Goal: Find specific page/section: Find specific page/section

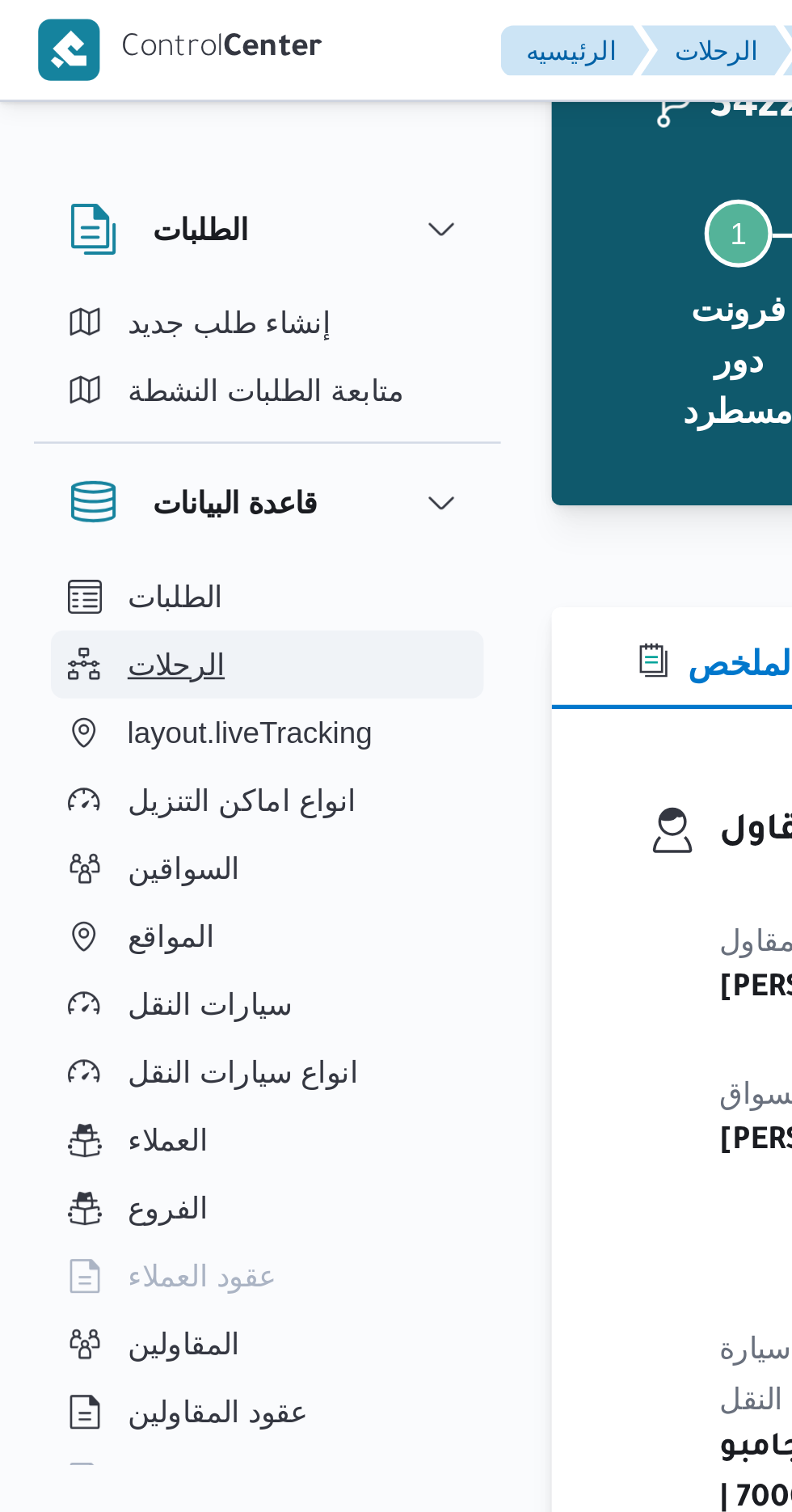
click at [90, 252] on button "الرحلات" at bounding box center [101, 253] width 165 height 26
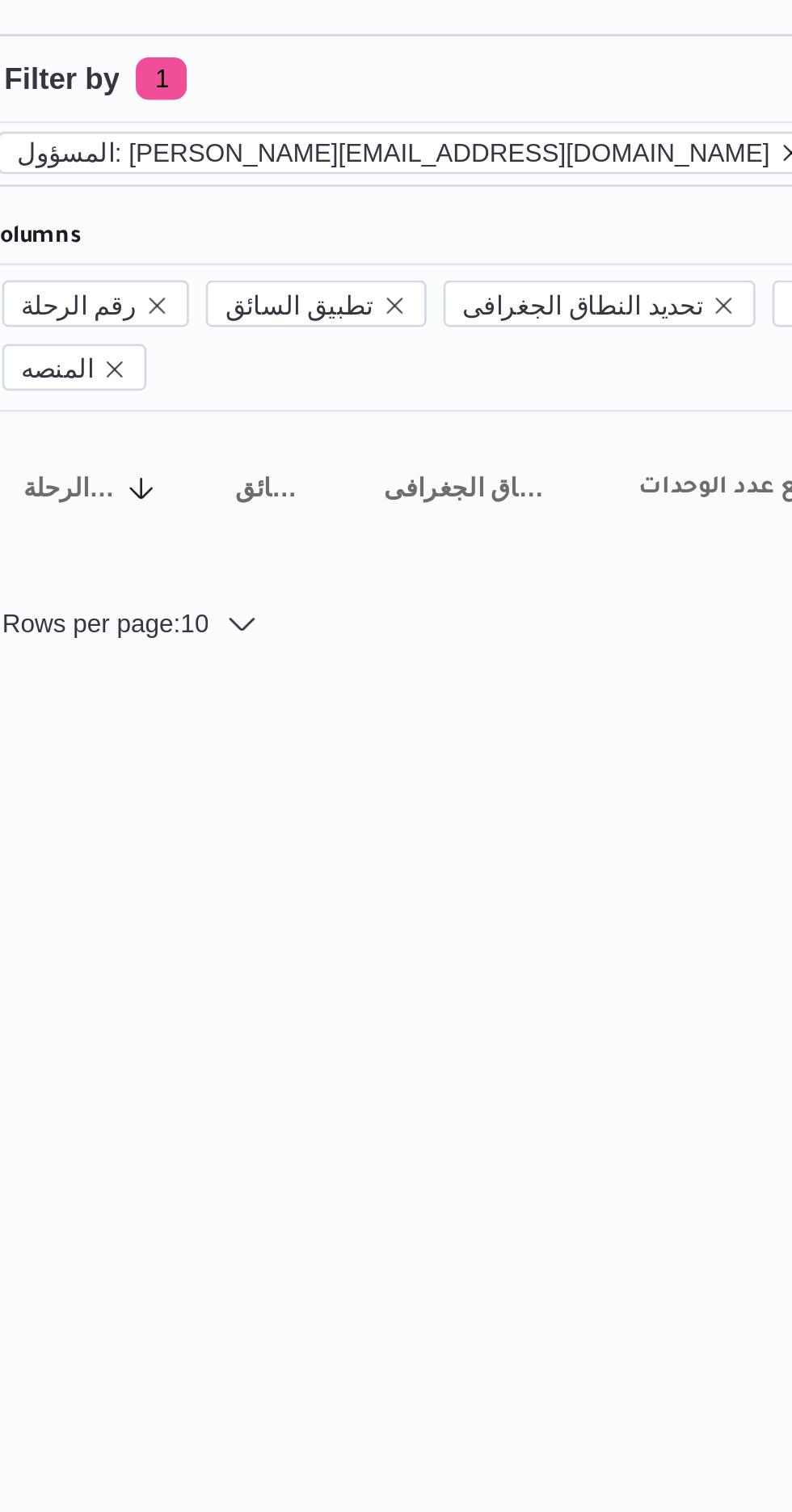
click at [513, 121] on icon "remove selected entity" at bounding box center [518, 123] width 10 height 10
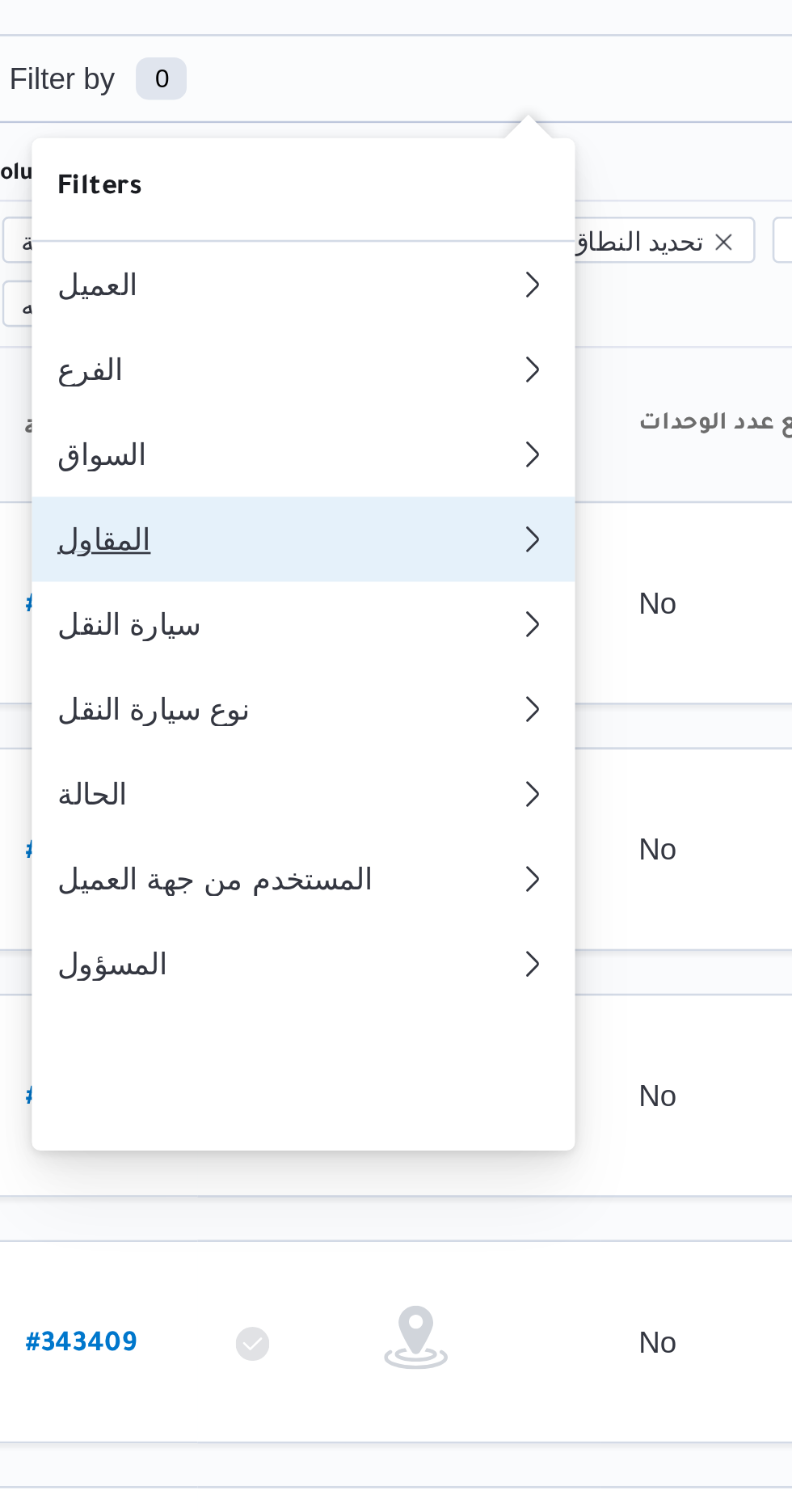
click at [363, 276] on div "المقاول" at bounding box center [324, 271] width 174 height 13
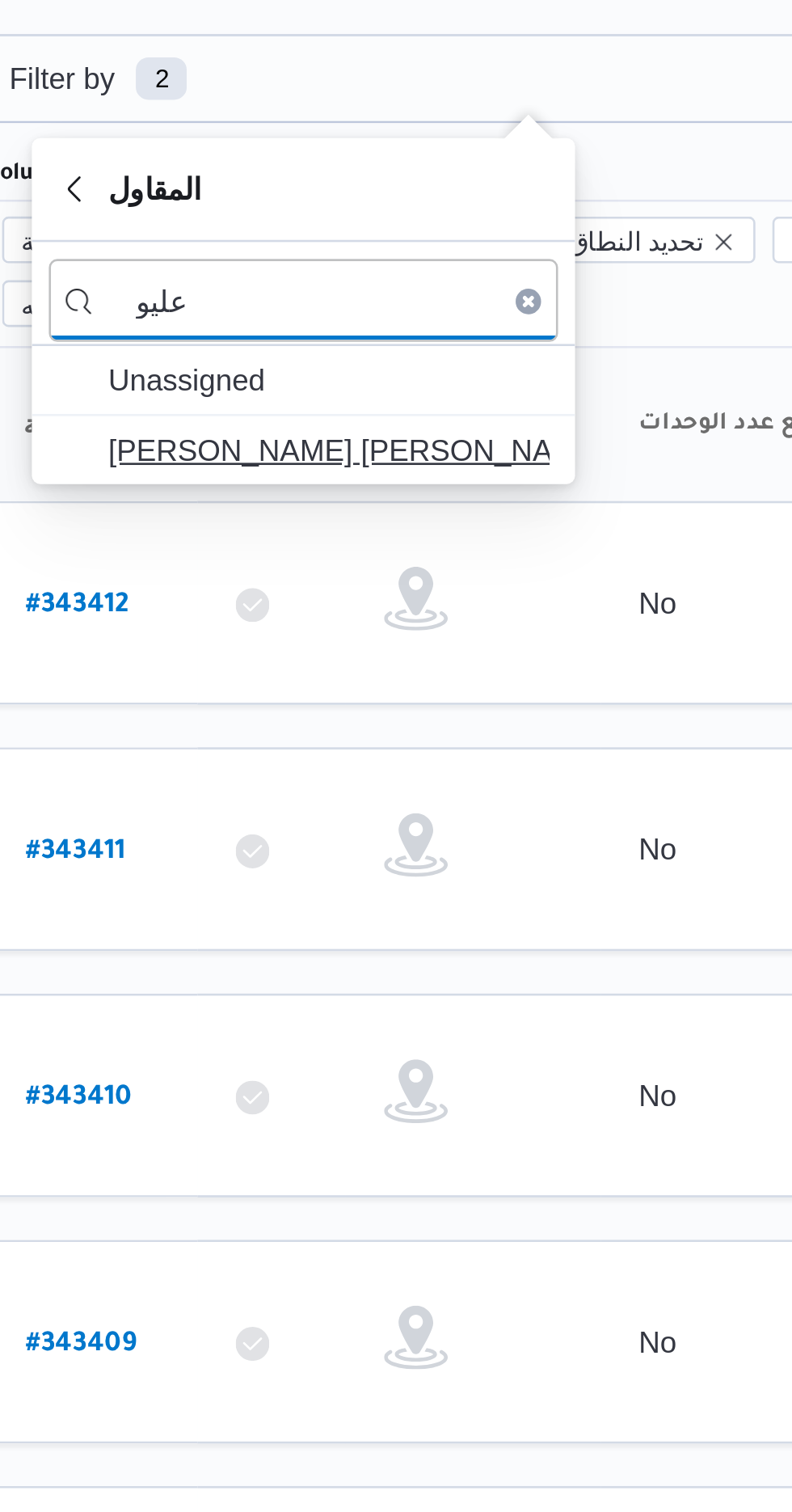
type input "عليو"
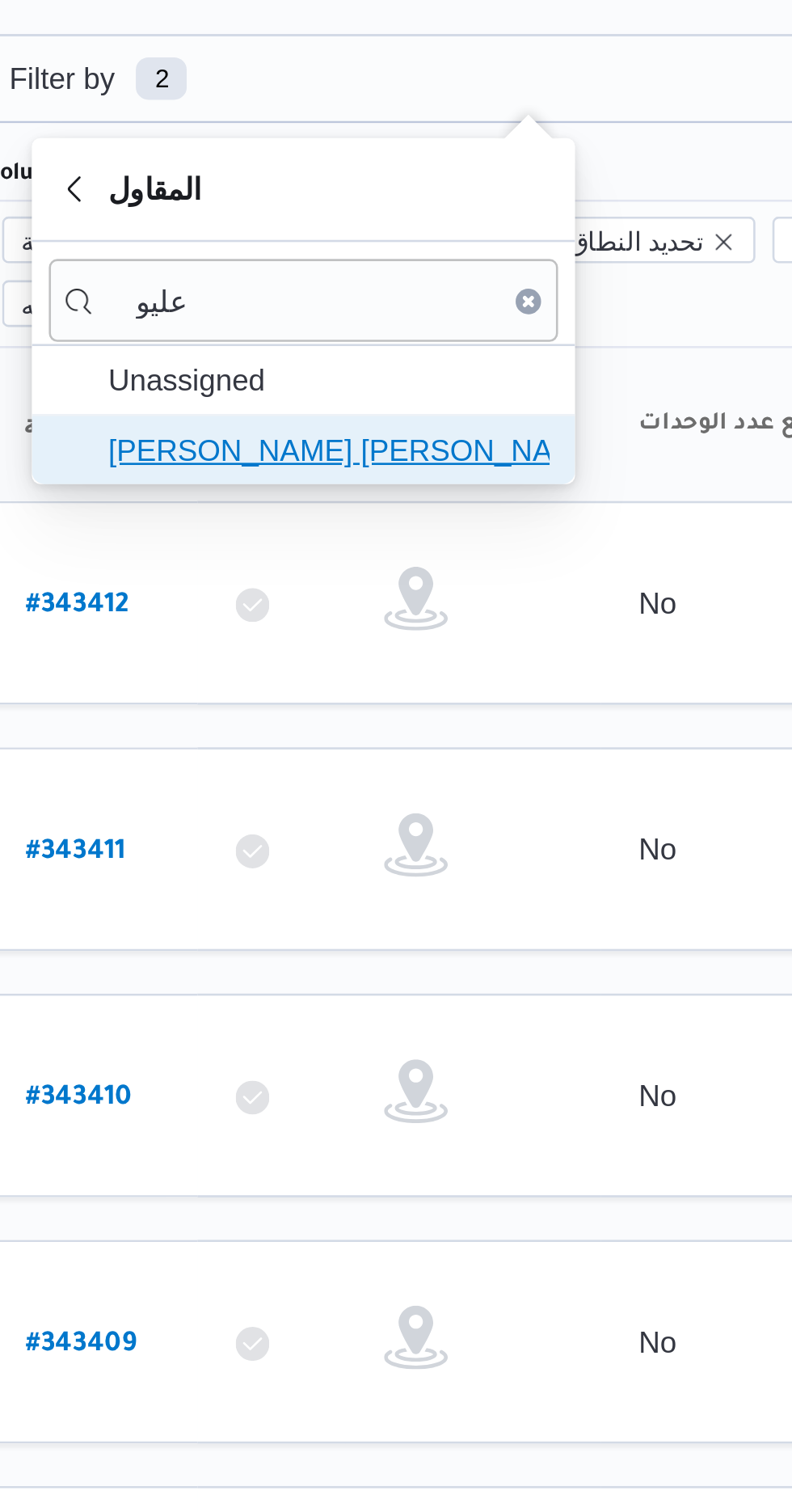
click at [376, 235] on span "عليوه سراج الدين عليوه محمد" at bounding box center [341, 236] width 168 height 19
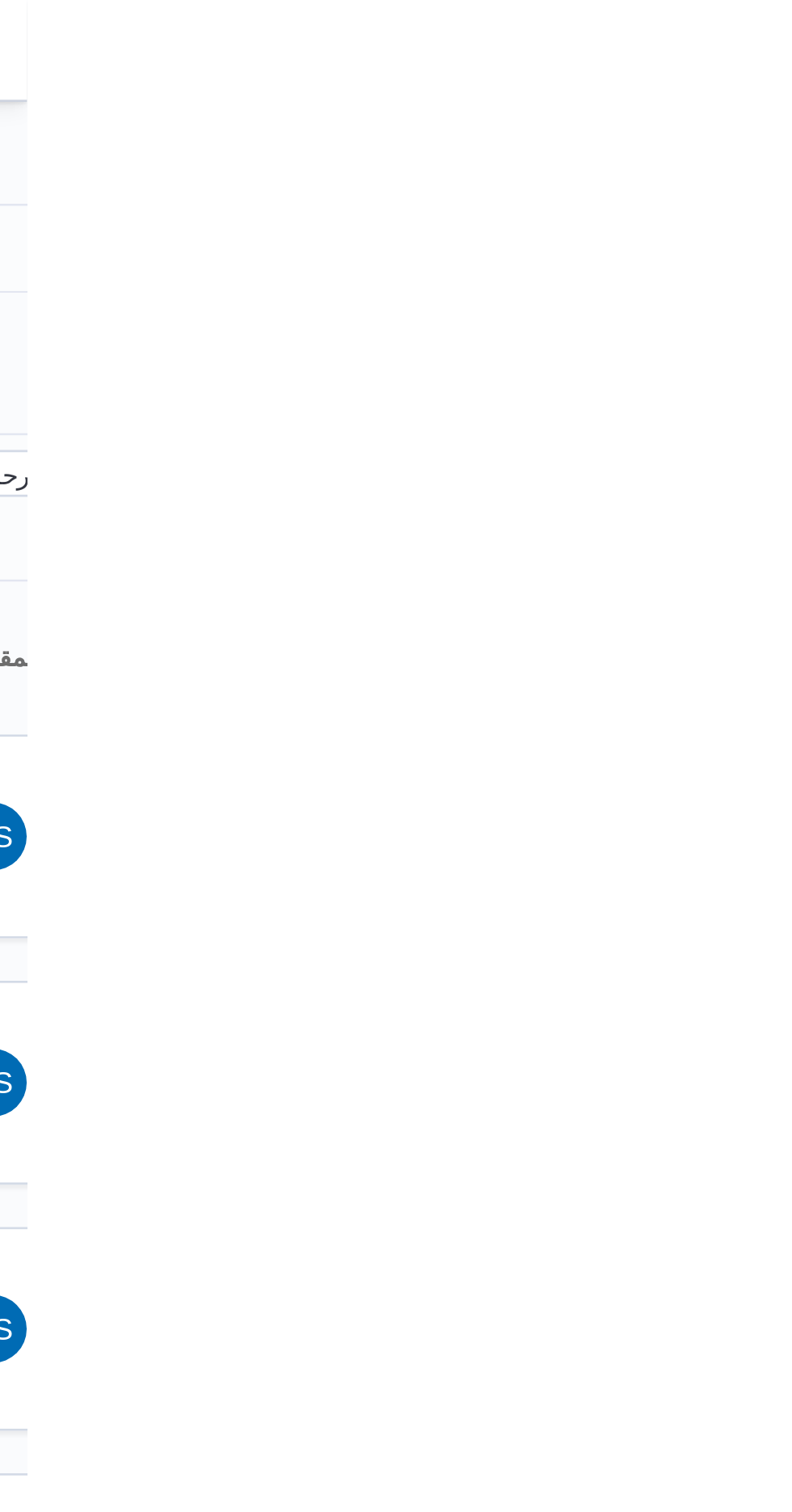
type input "15/10/2025"
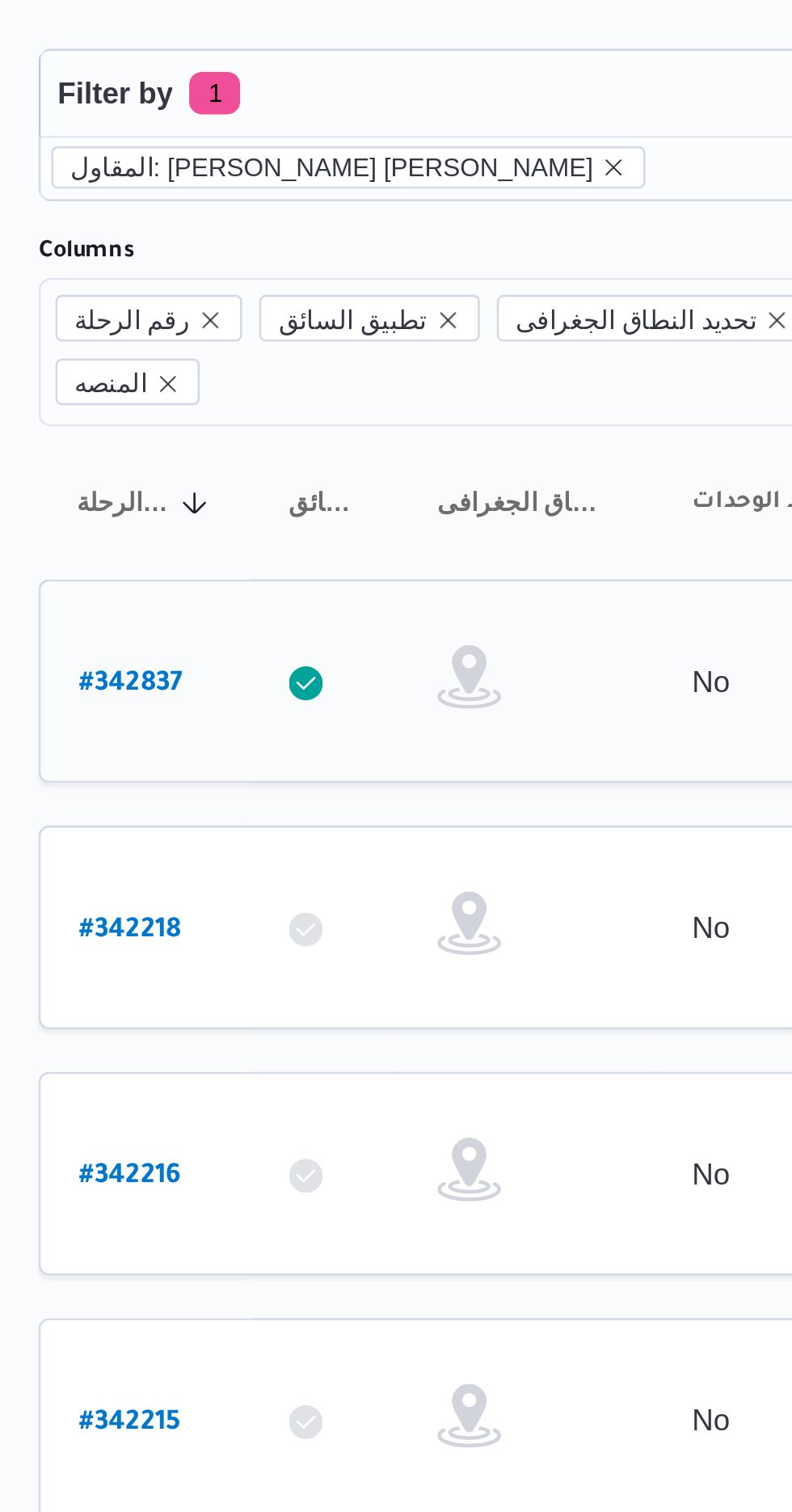
click at [255, 315] on b "# 342837" at bounding box center [246, 320] width 40 height 11
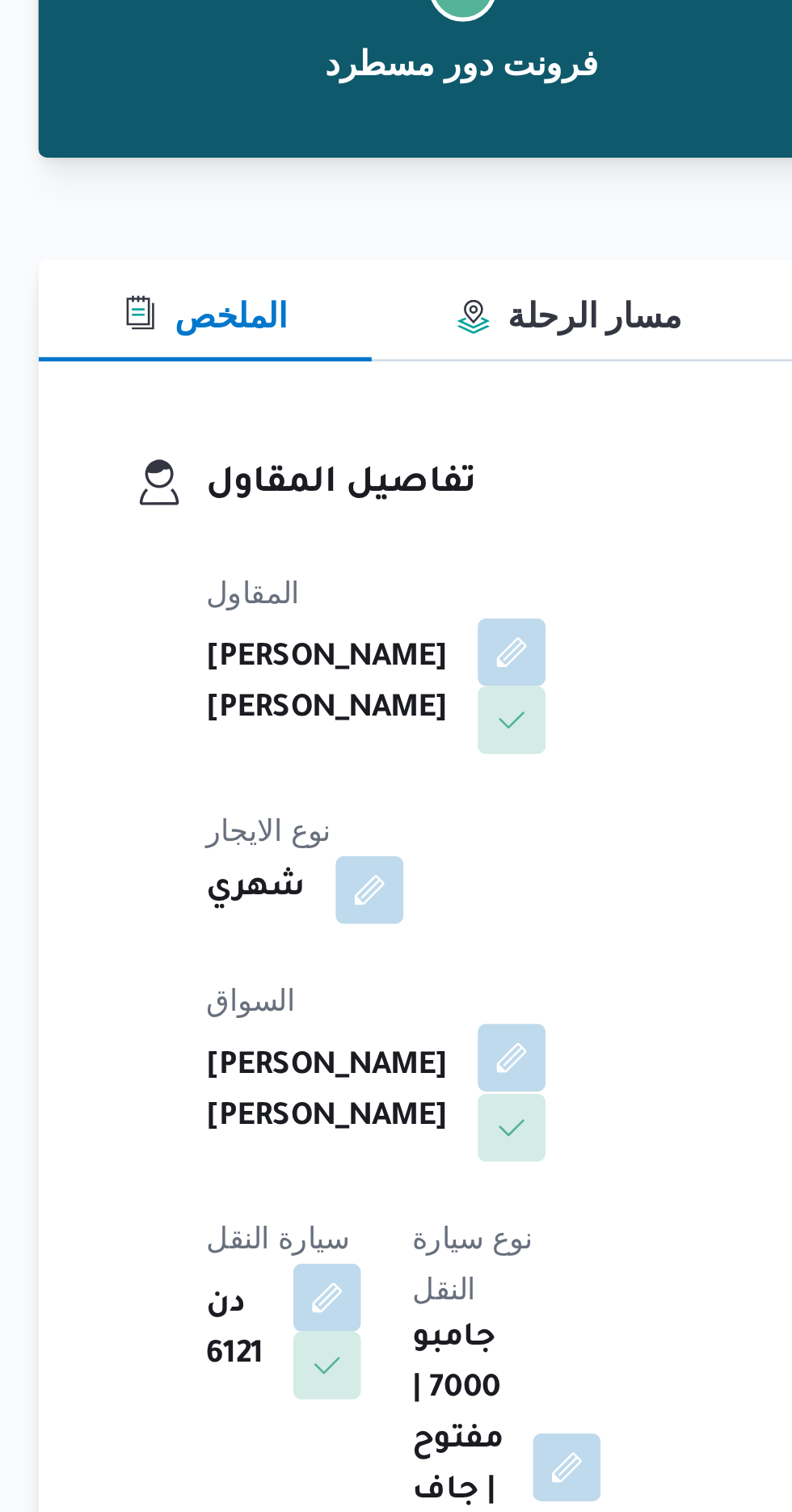
click at [377, 562] on button "button" at bounding box center [390, 561] width 26 height 26
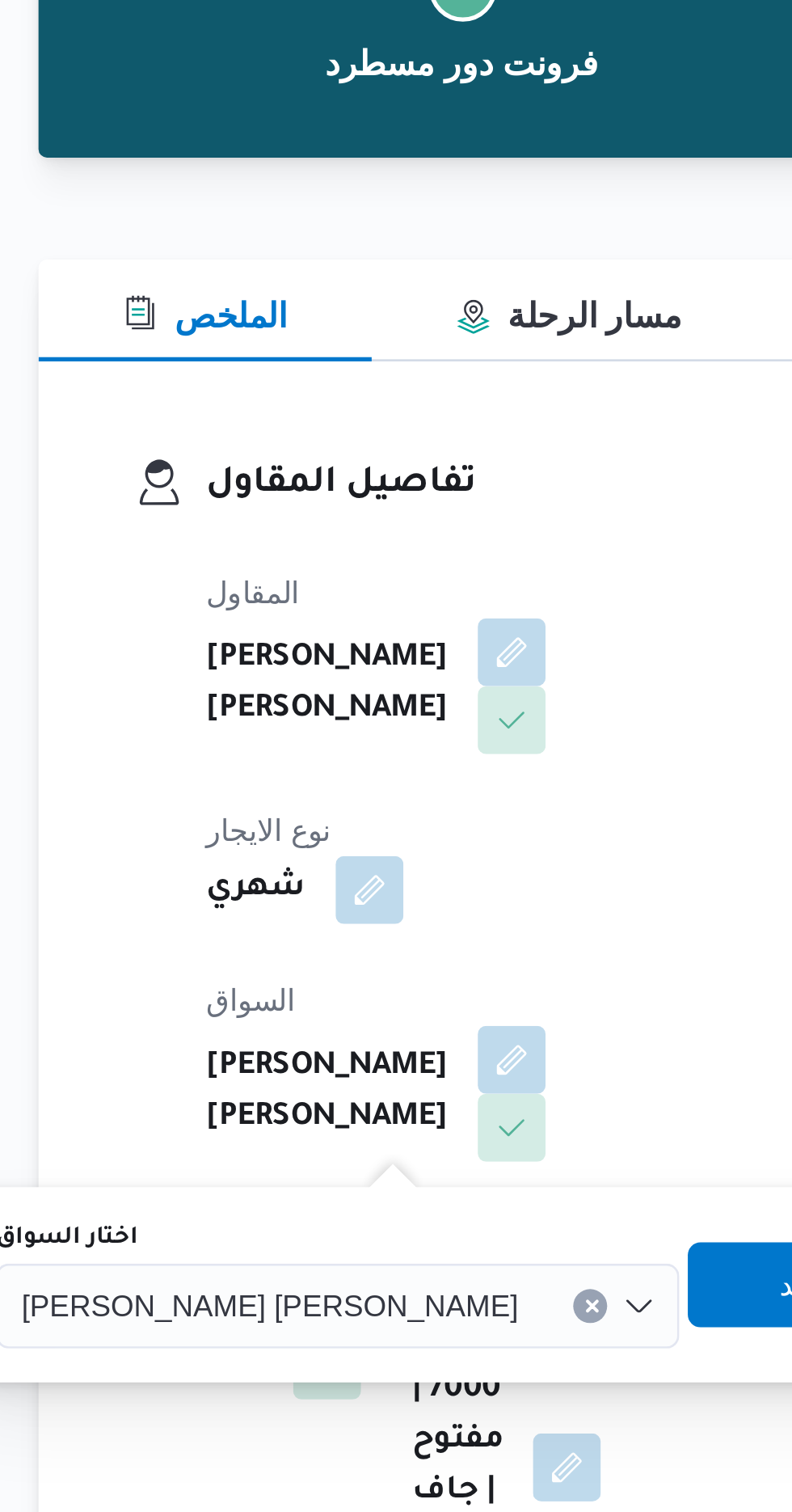
click at [301, 658] on span "احمد محمد عبدالله عرفه الجوهري" at bounding box center [298, 655] width 190 height 18
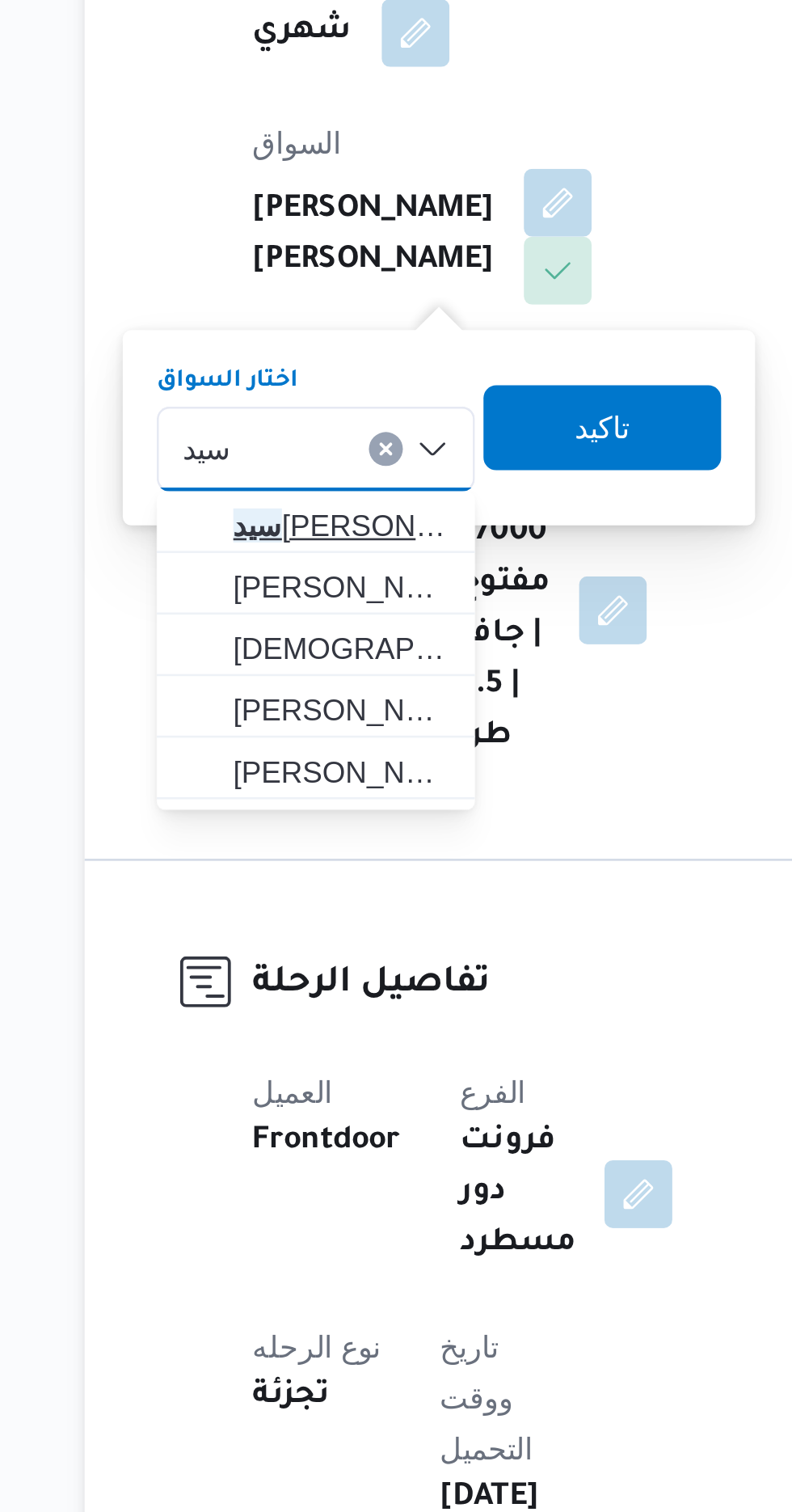
type input "سيد"
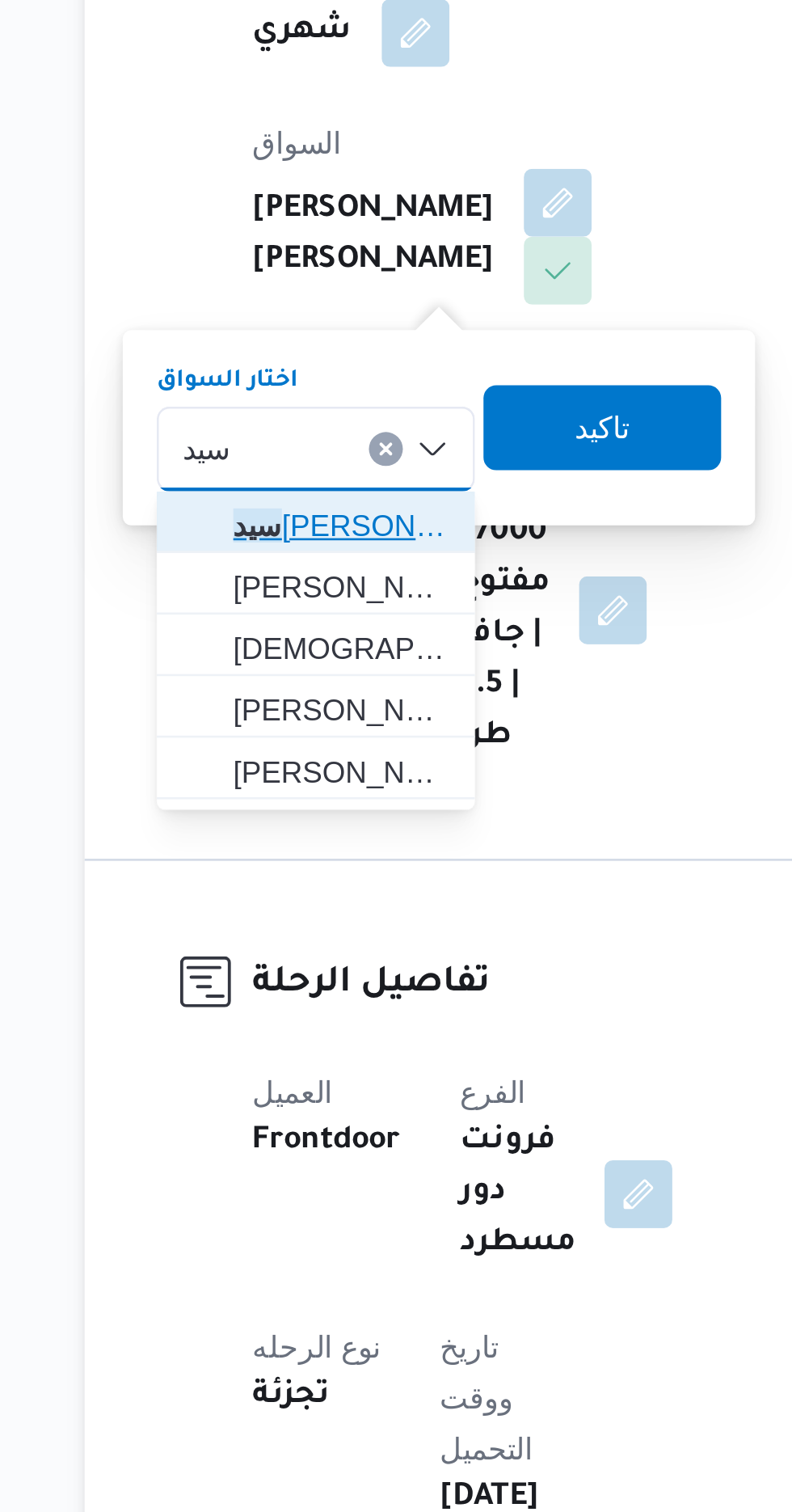
click at [327, 690] on span "سيد فوزى محمد احمد" at bounding box center [308, 684] width 83 height 19
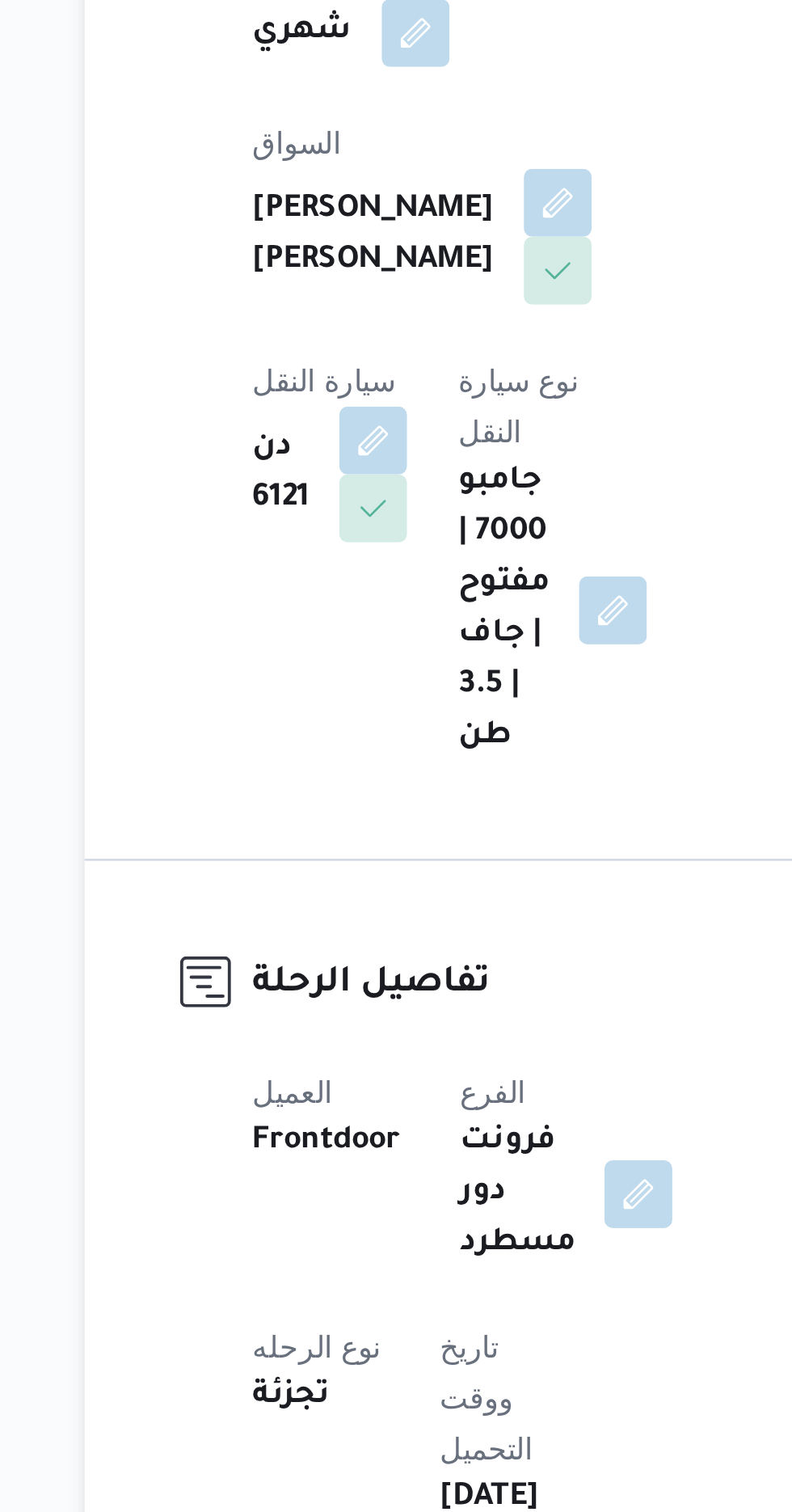
click at [417, 718] on div "المقاول عليوه سراج الدين عليوه محمد نوع الايجار شهري السواق احمد محمد عبدالله ع…" at bounding box center [371, 575] width 214 height 420
